Goal: Task Accomplishment & Management: Use online tool/utility

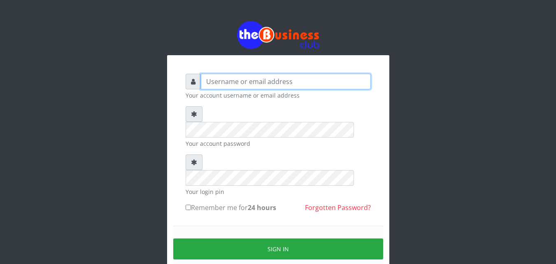
type input "kenachuks"
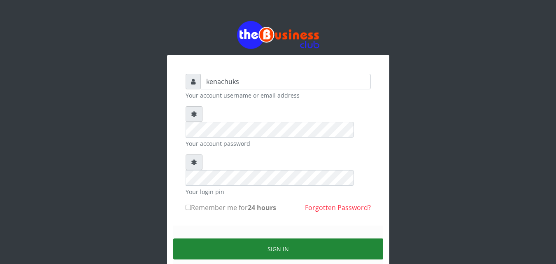
click at [255, 238] on button "Sign in" at bounding box center [278, 248] width 210 height 21
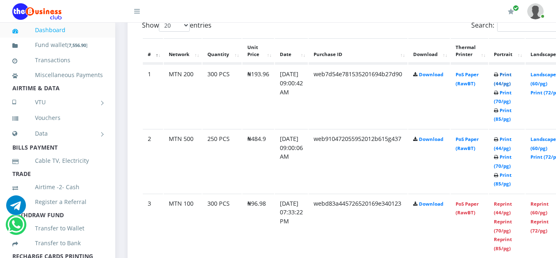
click at [511, 76] on link "Print (44/pg)" at bounding box center [503, 78] width 18 height 15
